Goal: Transaction & Acquisition: Purchase product/service

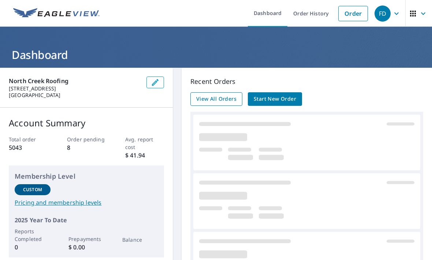
click at [202, 98] on span "View All Orders" at bounding box center [216, 99] width 40 height 9
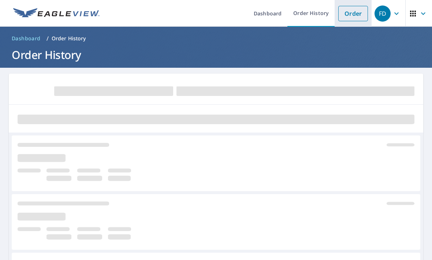
click at [358, 19] on link "Order" at bounding box center [354, 13] width 30 height 15
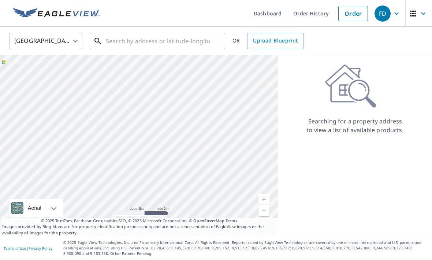
click at [133, 35] on input "text" at bounding box center [158, 41] width 104 height 21
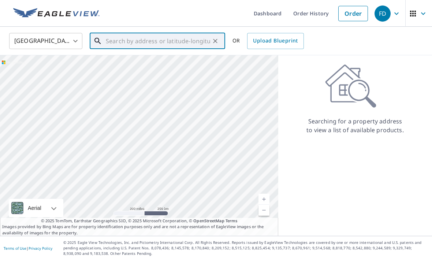
click at [121, 40] on input "text" at bounding box center [158, 41] width 104 height 21
paste input "[STREET_ADDRESS]"
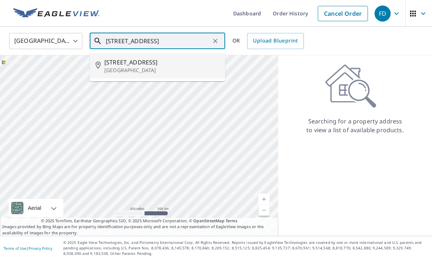
click at [124, 69] on p "[GEOGRAPHIC_DATA]" at bounding box center [161, 70] width 115 height 7
type input "[STREET_ADDRESS]"
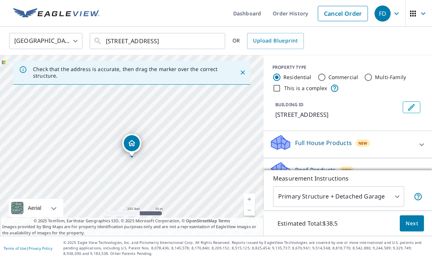
click at [415, 228] on span "Next" at bounding box center [412, 223] width 12 height 9
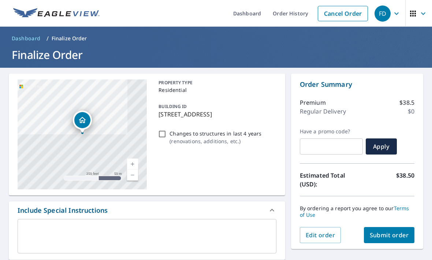
click at [396, 239] on span "Submit order" at bounding box center [389, 235] width 39 height 8
checkbox input "true"
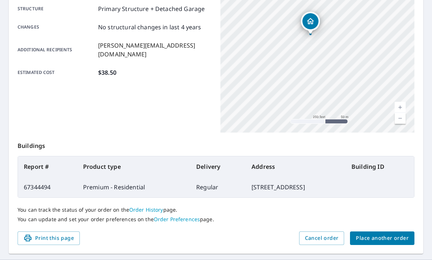
scroll to position [152, 0]
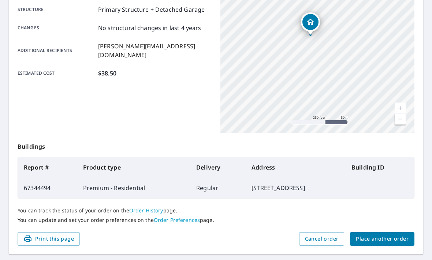
click at [398, 236] on span "Place another order" at bounding box center [382, 239] width 53 height 9
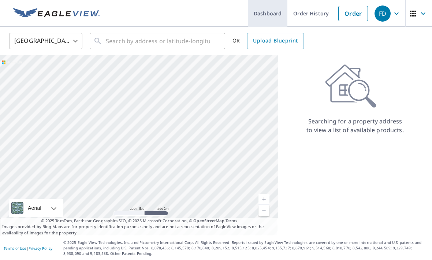
click at [260, 12] on link "Dashboard" at bounding box center [268, 13] width 40 height 27
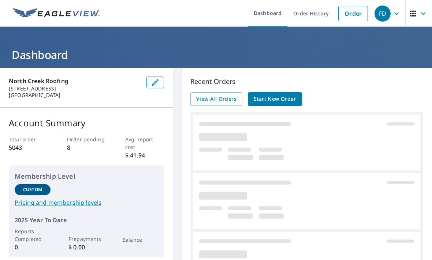
click at [411, 0] on button "button" at bounding box center [419, 13] width 27 height 27
